Goal: Information Seeking & Learning: Learn about a topic

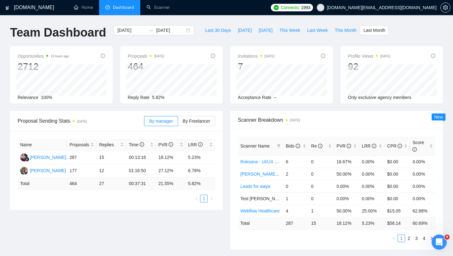
click at [389, 8] on span "[DOMAIN_NAME][EMAIL_ADDRESS][DOMAIN_NAME]" at bounding box center [382, 8] width 110 height 0
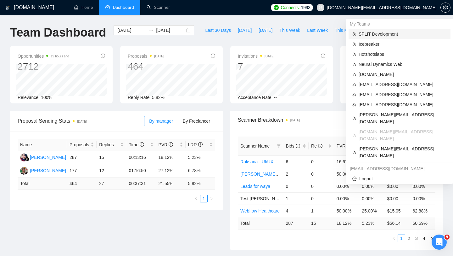
click at [380, 36] on span "SPLIT Development" at bounding box center [403, 34] width 88 height 7
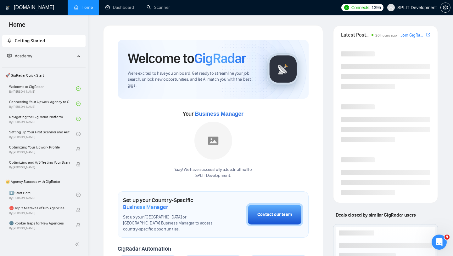
click at [412, 8] on span "SPLIT Development" at bounding box center [417, 8] width 39 height 0
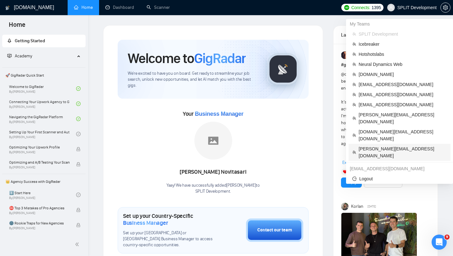
click at [384, 145] on span "[PERSON_NAME][EMAIL_ADDRESS][DOMAIN_NAME]" at bounding box center [403, 152] width 88 height 14
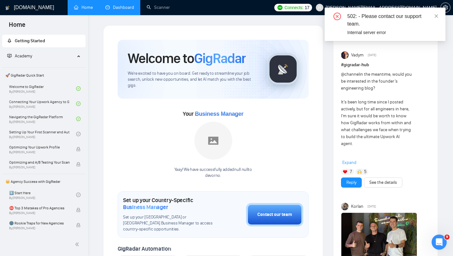
click at [124, 5] on link "Dashboard" at bounding box center [119, 7] width 29 height 5
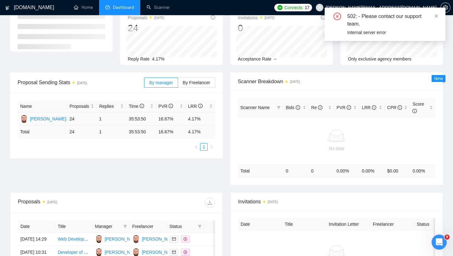
scroll to position [55, 0]
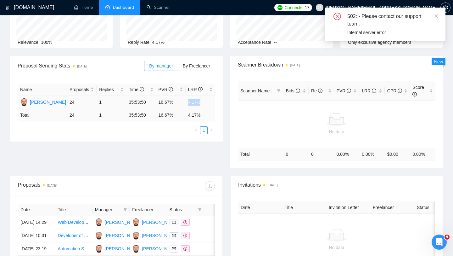
drag, startPoint x: 185, startPoint y: 102, endPoint x: 214, endPoint y: 102, distance: 28.6
click at [214, 102] on tr "[PERSON_NAME] 24 1 35:53:50 16.67% 4.17%" at bounding box center [117, 102] width 198 height 13
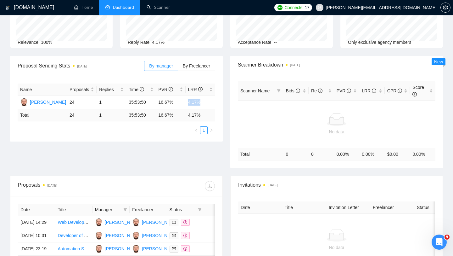
scroll to position [0, 0]
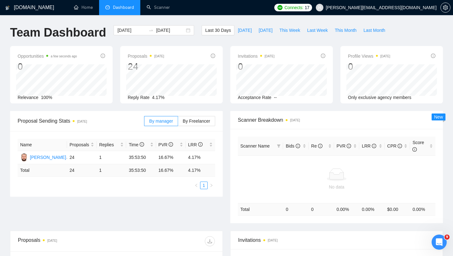
click at [413, 8] on span "[PERSON_NAME][EMAIL_ADDRESS][DOMAIN_NAME]" at bounding box center [381, 8] width 111 height 0
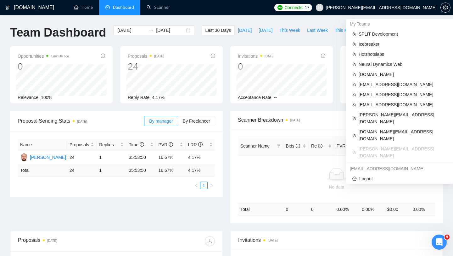
click at [405, 11] on span "[PERSON_NAME][EMAIL_ADDRESS][DOMAIN_NAME]" at bounding box center [376, 7] width 128 height 20
click at [366, 33] on span "SPLIT Development" at bounding box center [403, 34] width 88 height 7
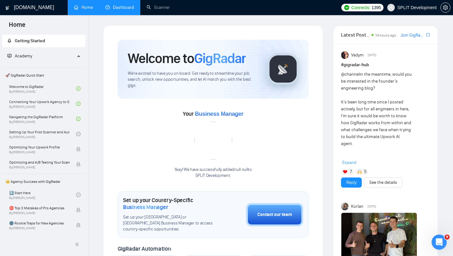
click at [123, 8] on link "Dashboard" at bounding box center [119, 7] width 29 height 5
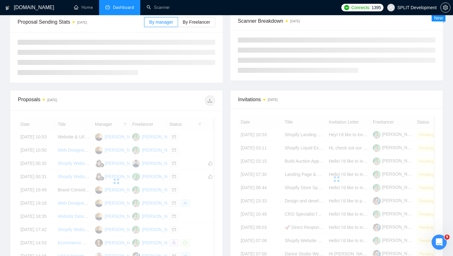
scroll to position [96, 0]
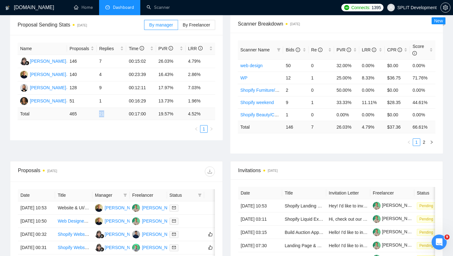
drag, startPoint x: 97, startPoint y: 111, endPoint x: 107, endPoint y: 112, distance: 9.8
click at [107, 112] on td "21" at bounding box center [112, 114] width 30 height 12
drag, startPoint x: 185, startPoint y: 116, endPoint x: 213, endPoint y: 116, distance: 27.7
click at [213, 116] on tr "Total 465 21 00:17:00 19.57 % 4.52 %" at bounding box center [117, 114] width 198 height 12
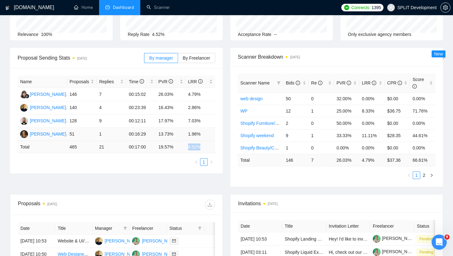
scroll to position [56, 0]
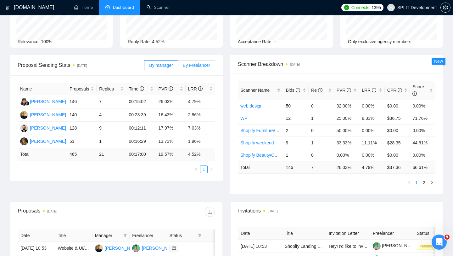
click at [197, 70] on label "By Freelancer" at bounding box center [196, 65] width 37 height 10
click at [178, 67] on input "By Freelancer" at bounding box center [178, 67] width 0 height 0
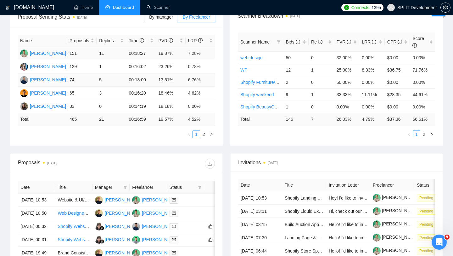
scroll to position [107, 0]
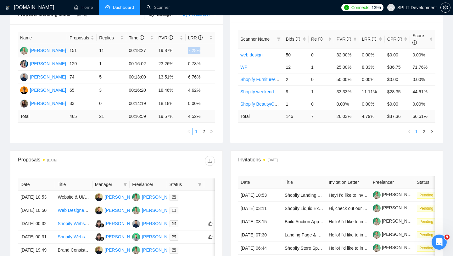
drag, startPoint x: 186, startPoint y: 51, endPoint x: 206, endPoint y: 51, distance: 19.8
click at [206, 51] on td "7.28%" at bounding box center [201, 50] width 30 height 13
drag, startPoint x: 188, startPoint y: 76, endPoint x: 205, endPoint y: 76, distance: 17.3
click at [205, 76] on td "6.76%" at bounding box center [201, 77] width 30 height 13
drag, startPoint x: 68, startPoint y: 62, endPoint x: 92, endPoint y: 62, distance: 23.9
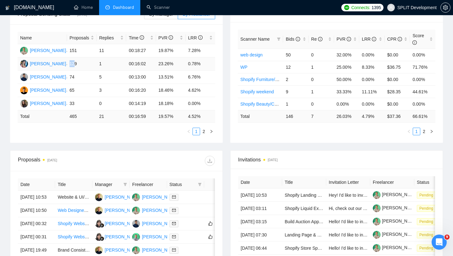
click at [92, 62] on td "129" at bounding box center [82, 63] width 30 height 13
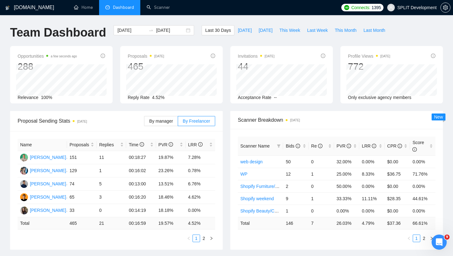
click at [400, 8] on span "SPLIT Development" at bounding box center [417, 8] width 39 height 0
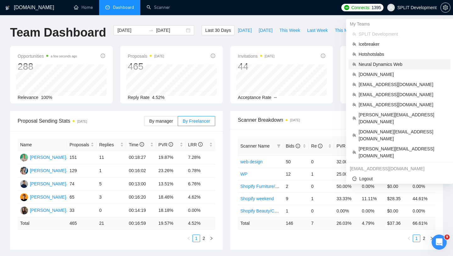
click at [378, 65] on span "Neural Dynamics Web" at bounding box center [403, 64] width 88 height 7
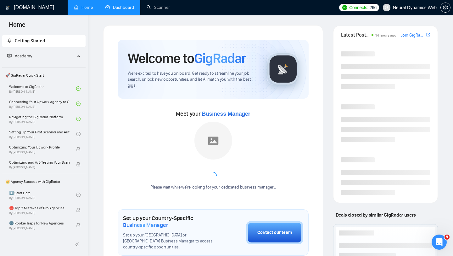
click at [115, 10] on link "Dashboard" at bounding box center [119, 7] width 29 height 5
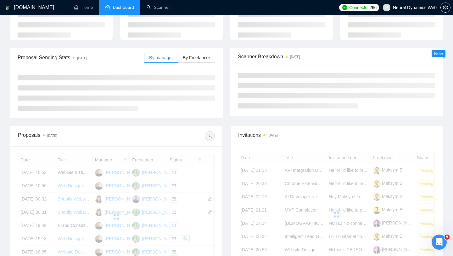
scroll to position [63, 0]
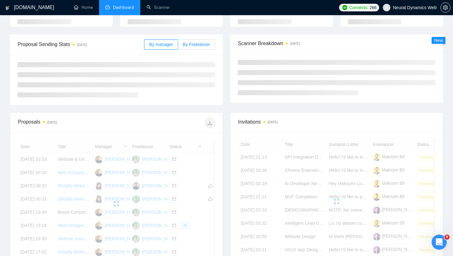
click at [200, 46] on span "By Freelancer" at bounding box center [196, 44] width 27 height 5
click at [178, 46] on input "By Freelancer" at bounding box center [178, 46] width 0 height 0
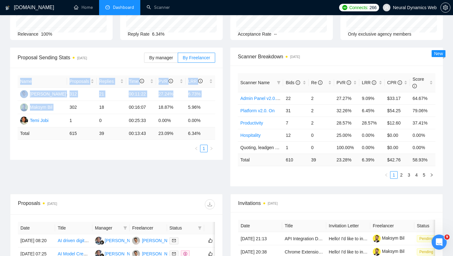
drag, startPoint x: 71, startPoint y: 105, endPoint x: 222, endPoint y: 104, distance: 151.4
click at [222, 104] on div "Name Proposals Replies Time PVR LRR [PERSON_NAME] 312 21 00:11:22 27.24% 6.73% …" at bounding box center [116, 114] width 213 height 92
drag, startPoint x: 70, startPoint y: 93, endPoint x: 203, endPoint y: 97, distance: 133.2
click at [203, 97] on tr "[PERSON_NAME] 312 21 00:11:22 27.24% 6.73%" at bounding box center [117, 94] width 198 height 13
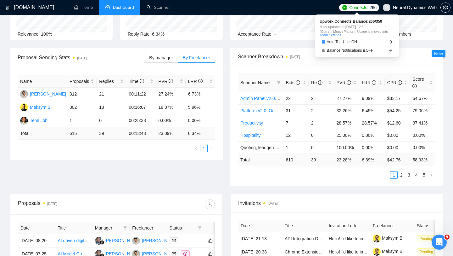
click at [398, 8] on span "Neural Dynamics Web" at bounding box center [415, 8] width 44 height 0
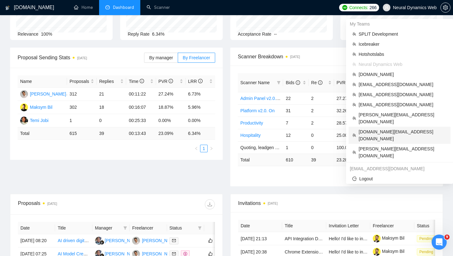
click at [371, 128] on span "[DOMAIN_NAME][EMAIL_ADDRESS][DOMAIN_NAME]" at bounding box center [403, 135] width 88 height 14
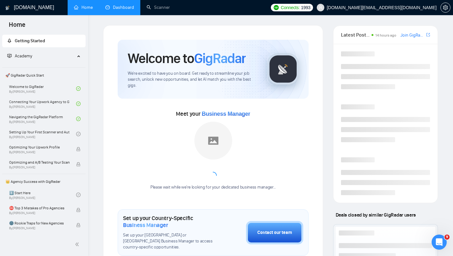
click at [117, 10] on link "Dashboard" at bounding box center [119, 7] width 29 height 5
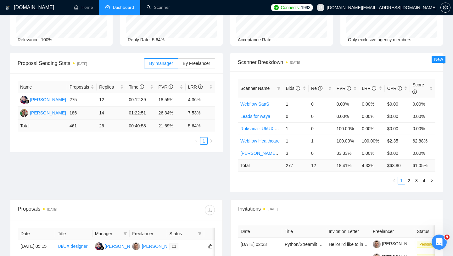
scroll to position [68, 0]
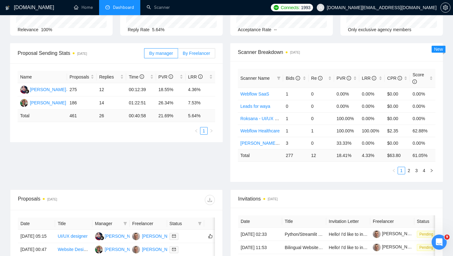
click at [191, 57] on label "By Freelancer" at bounding box center [196, 53] width 37 height 10
click at [178, 55] on input "By Freelancer" at bounding box center [178, 55] width 0 height 0
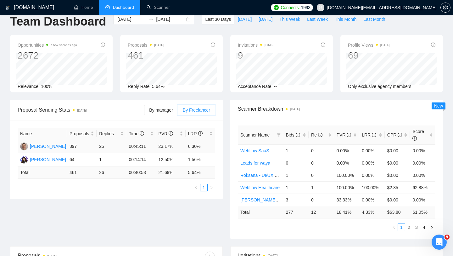
scroll to position [0, 0]
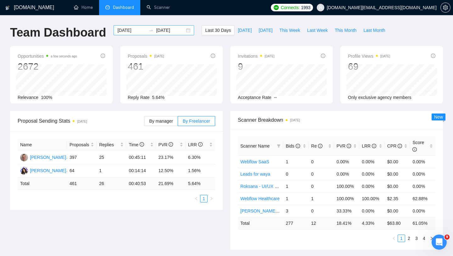
click at [181, 30] on div "[DATE] [DATE]" at bounding box center [154, 30] width 81 height 10
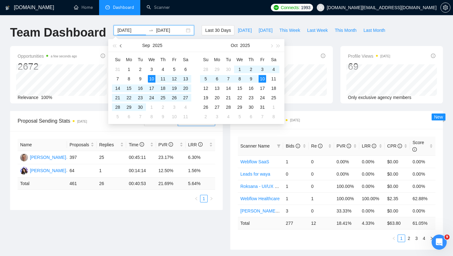
click at [121, 42] on button "button" at bounding box center [121, 45] width 7 height 13
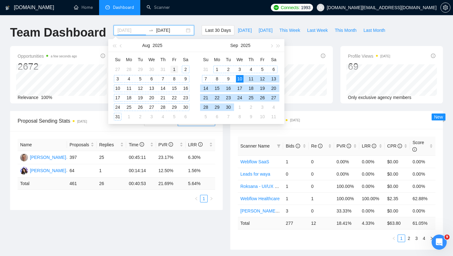
type input "[DATE]"
click at [172, 69] on div "1" at bounding box center [175, 69] width 8 height 8
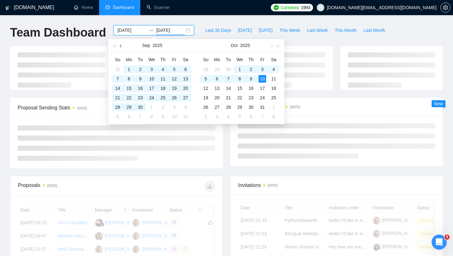
click at [123, 42] on button "button" at bounding box center [121, 45] width 7 height 13
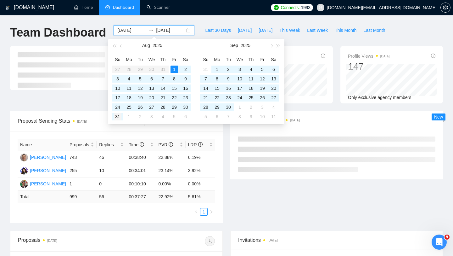
type input "[DATE]"
click at [117, 116] on div "31" at bounding box center [118, 117] width 8 height 8
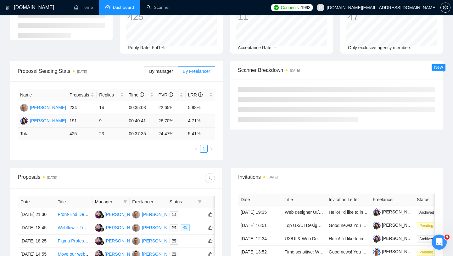
scroll to position [50, 0]
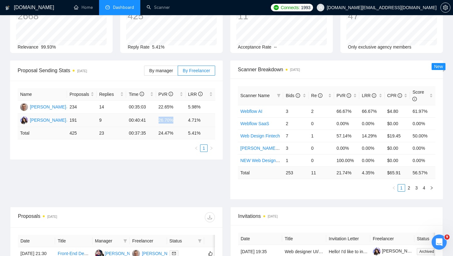
drag, startPoint x: 156, startPoint y: 119, endPoint x: 181, endPoint y: 119, distance: 24.9
click at [181, 119] on td "26.70%" at bounding box center [171, 120] width 30 height 13
drag, startPoint x: 206, startPoint y: 121, endPoint x: 181, endPoint y: 117, distance: 25.7
click at [181, 117] on tr "[PERSON_NAME] 191 9 00:40:41 26.70% 4.71%" at bounding box center [117, 120] width 198 height 13
drag, startPoint x: 69, startPoint y: 107, endPoint x: 206, endPoint y: 107, distance: 137.2
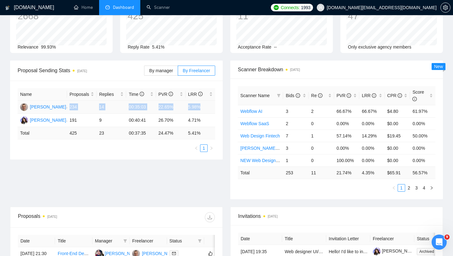
click at [206, 107] on tr "[PERSON_NAME] 234 14 00:35:03 22.65% 5.98%" at bounding box center [117, 106] width 198 height 13
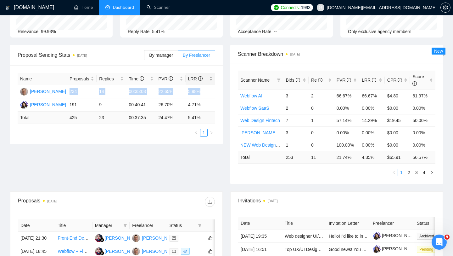
scroll to position [69, 0]
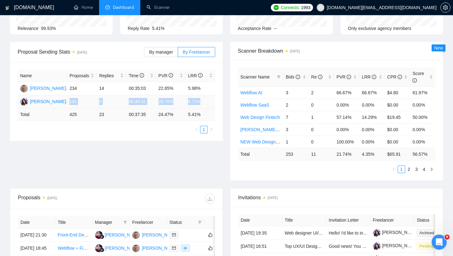
drag, startPoint x: 69, startPoint y: 102, endPoint x: 205, endPoint y: 106, distance: 136.1
click at [205, 106] on tr "[PERSON_NAME] 191 9 00:40:41 26.70% 4.71%" at bounding box center [117, 101] width 198 height 13
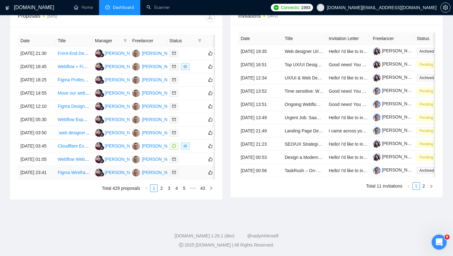
scroll to position [0, 0]
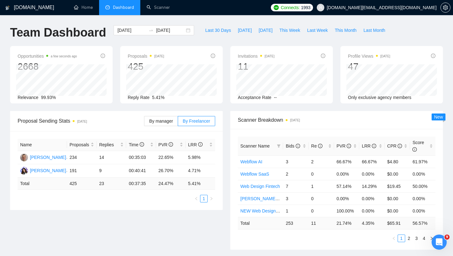
click at [411, 8] on span "[DOMAIN_NAME][EMAIL_ADDRESS][DOMAIN_NAME]" at bounding box center [382, 8] width 110 height 0
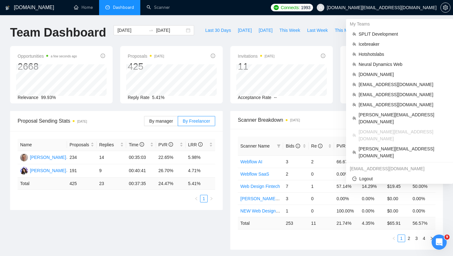
click at [403, 14] on span "[DOMAIN_NAME][EMAIL_ADDRESS][DOMAIN_NAME]" at bounding box center [376, 7] width 127 height 20
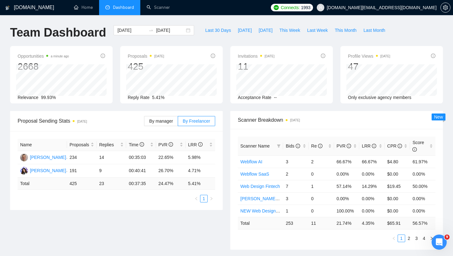
click at [401, 8] on span "[DOMAIN_NAME][EMAIL_ADDRESS][DOMAIN_NAME]" at bounding box center [382, 8] width 110 height 0
